Goal: Task Accomplishment & Management: Use online tool/utility

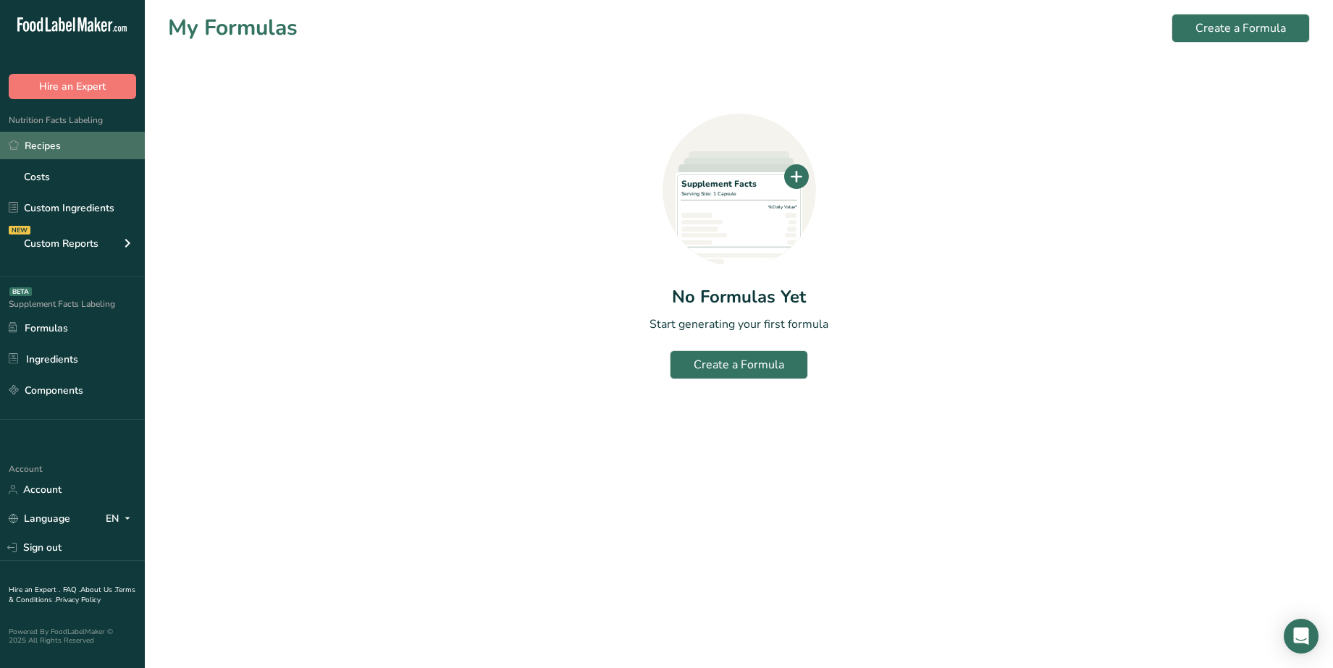
click at [56, 143] on link "Recipes" at bounding box center [72, 146] width 145 height 28
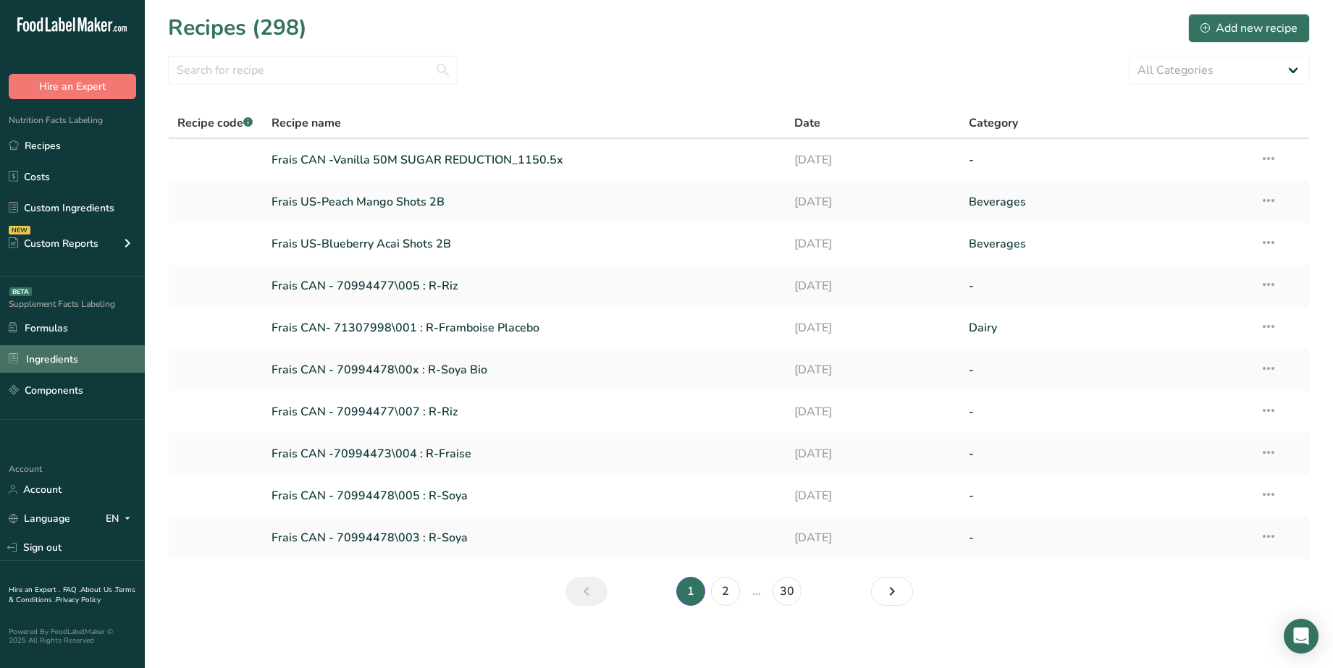
click at [50, 353] on link "Ingredients" at bounding box center [72, 359] width 145 height 28
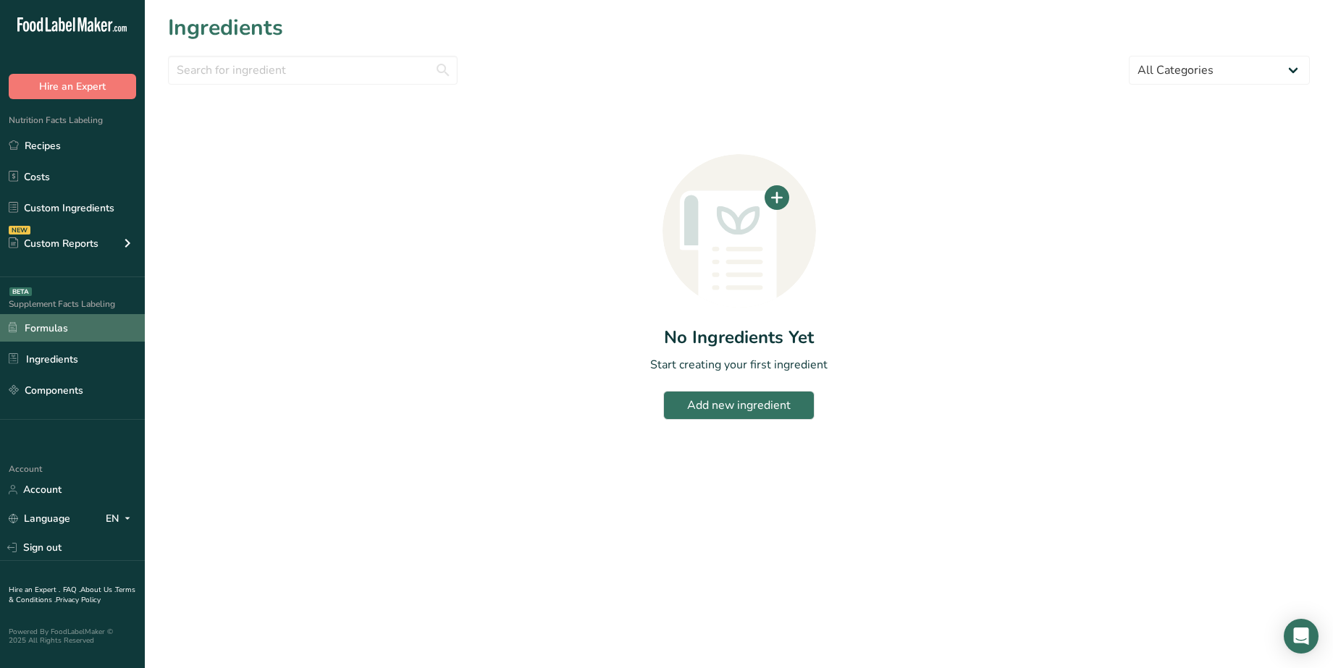
click at [47, 324] on link "Formulas" at bounding box center [72, 328] width 145 height 28
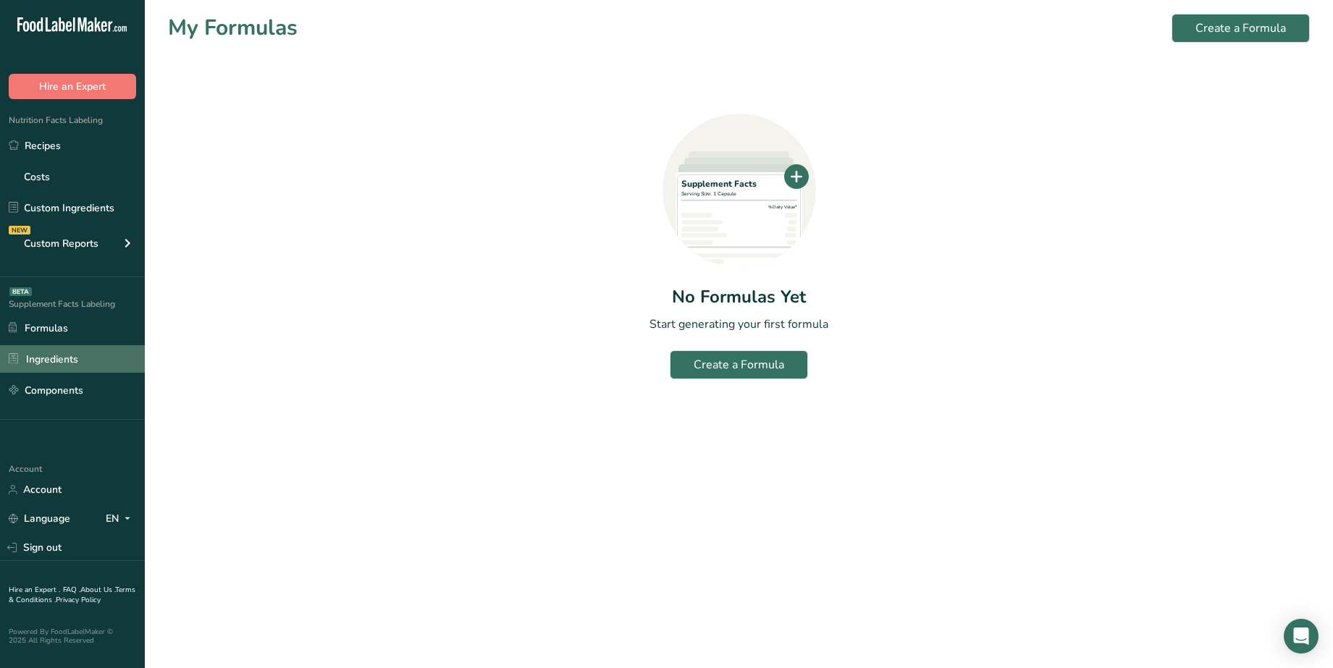
click at [60, 354] on link "Ingredients" at bounding box center [72, 359] width 145 height 28
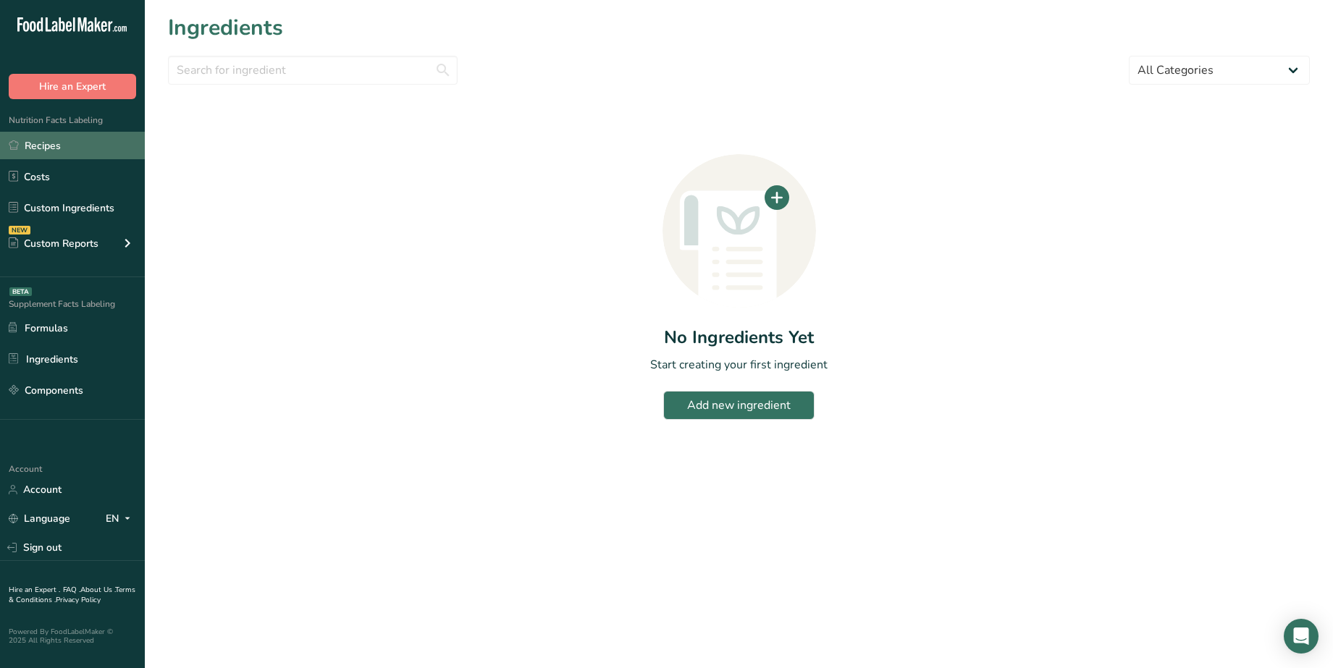
click at [40, 143] on link "Recipes" at bounding box center [72, 146] width 145 height 28
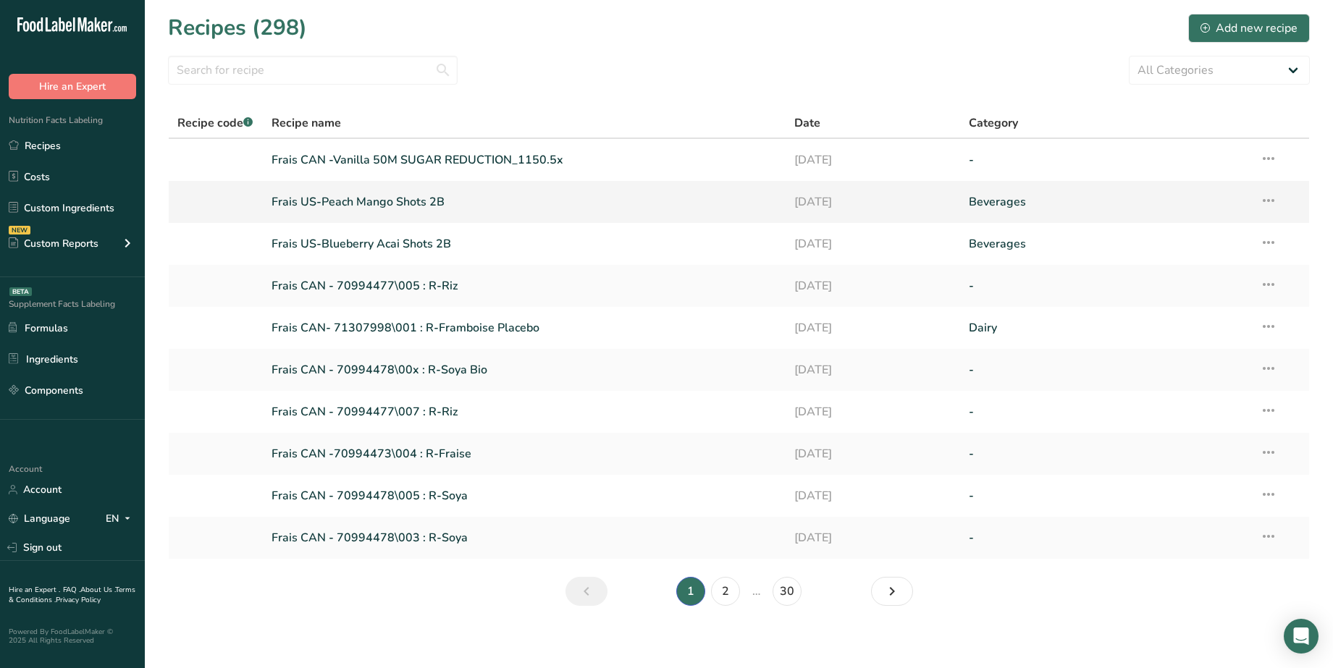
click at [370, 201] on link "Frais US-Peach Mango Shots 2B" at bounding box center [525, 202] width 506 height 30
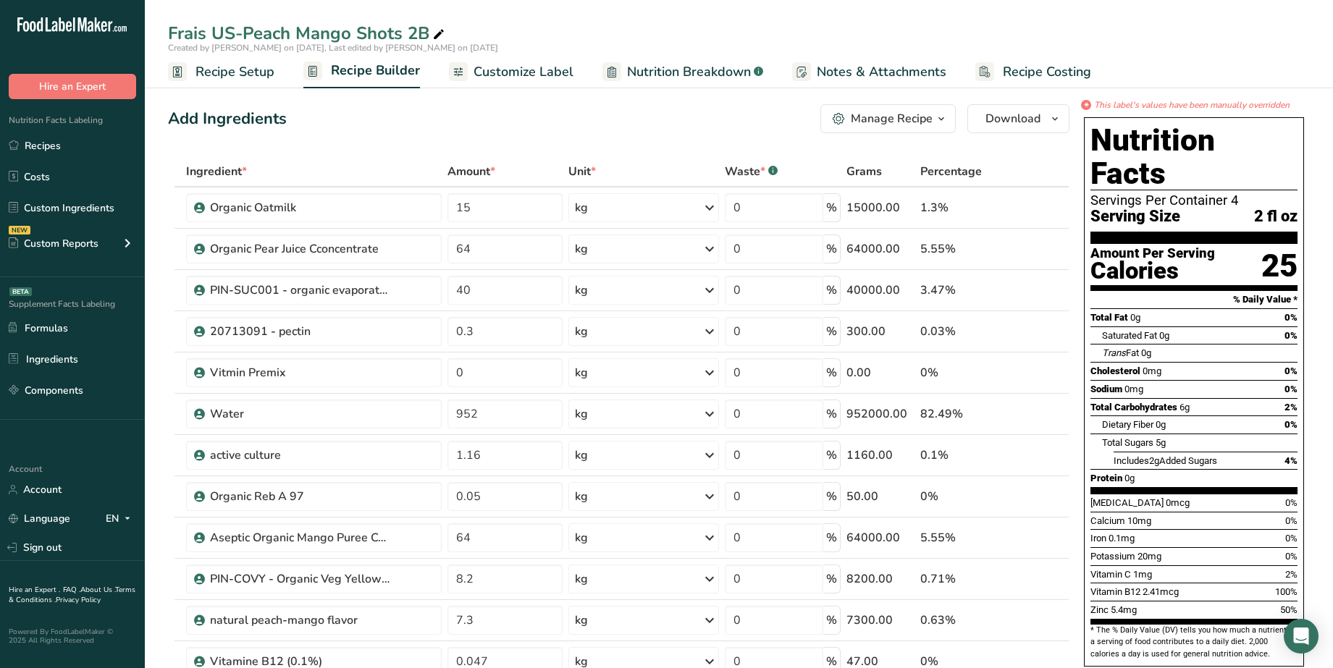
click at [514, 77] on span "Customize Label" at bounding box center [524, 72] width 100 height 20
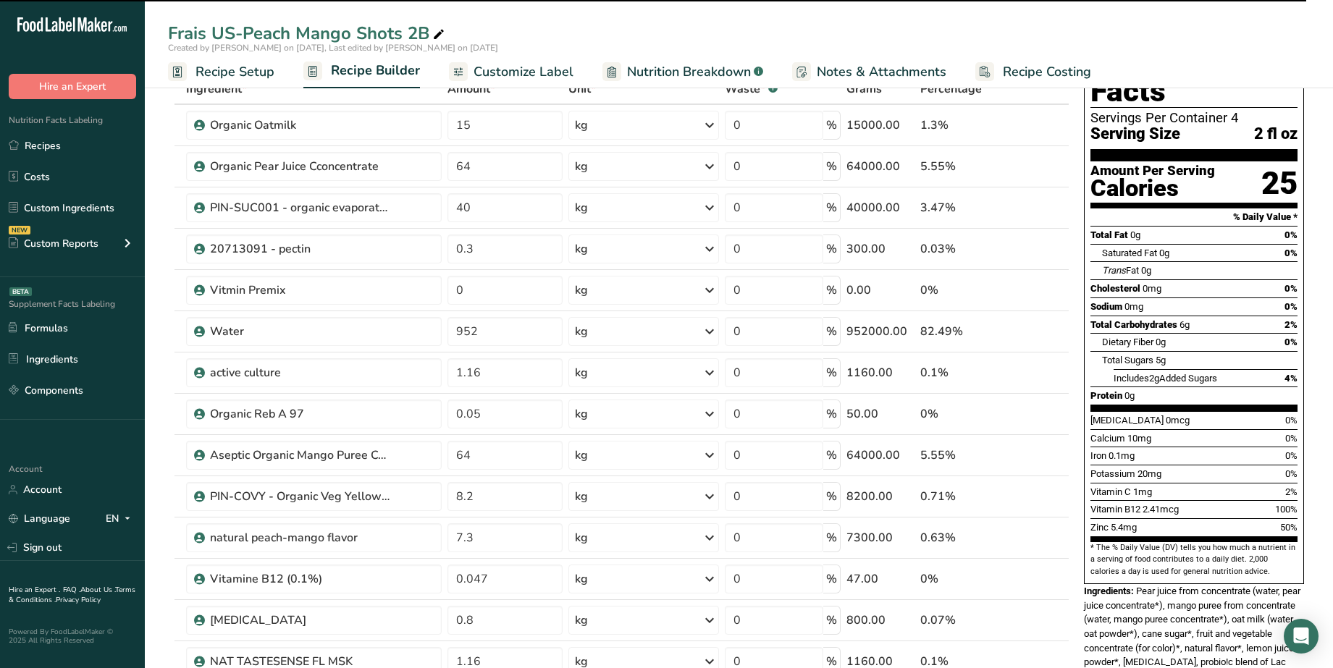
scroll to position [181, 0]
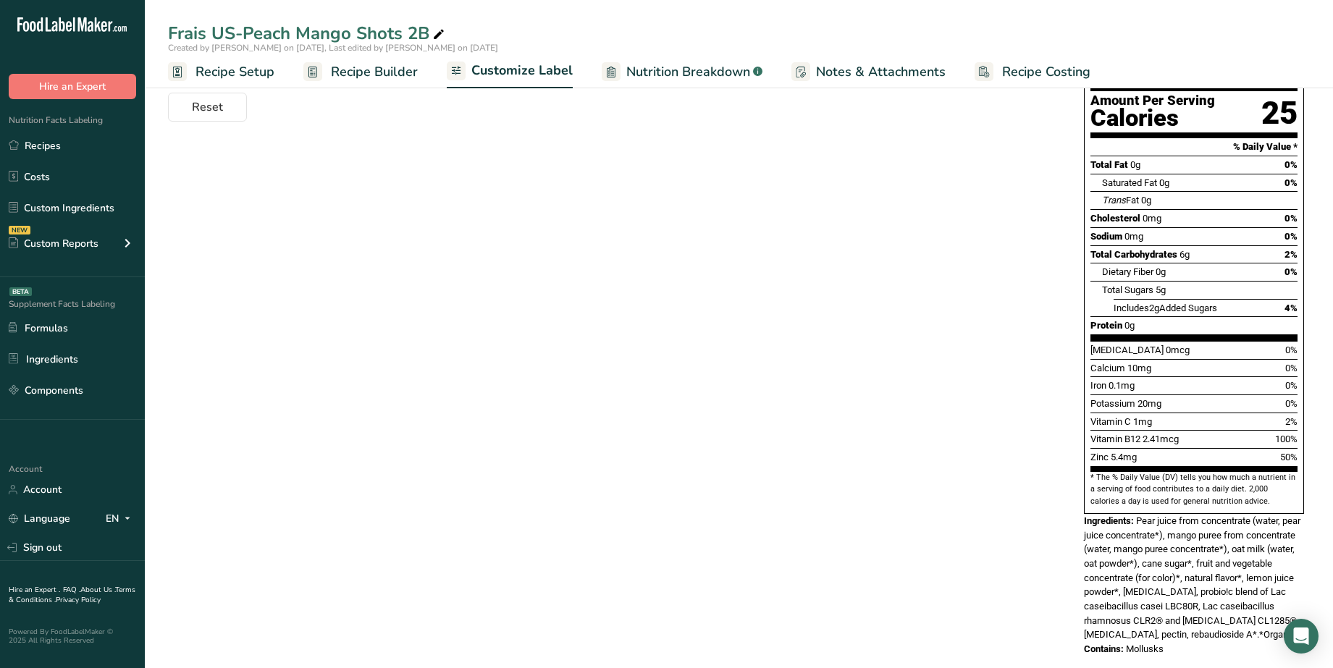
scroll to position [236, 0]
